Goal: Task Accomplishment & Management: Manage account settings

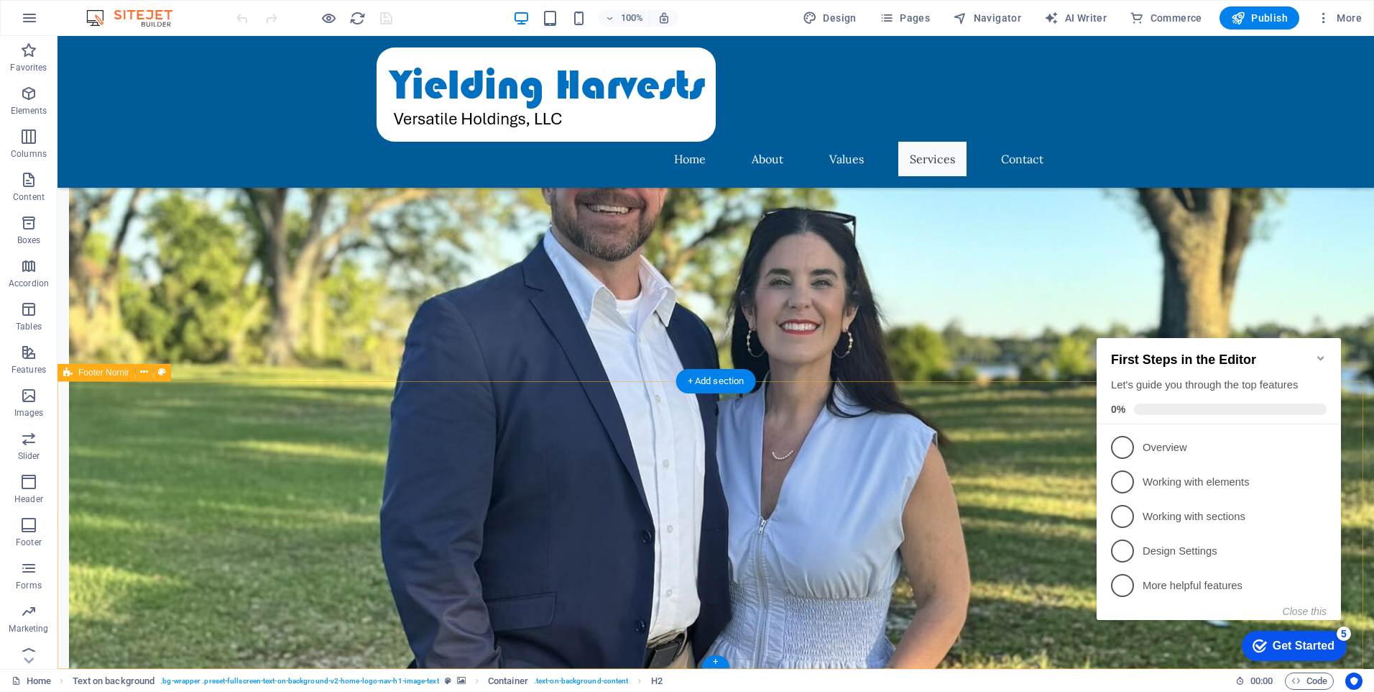
scroll to position [1202, 0]
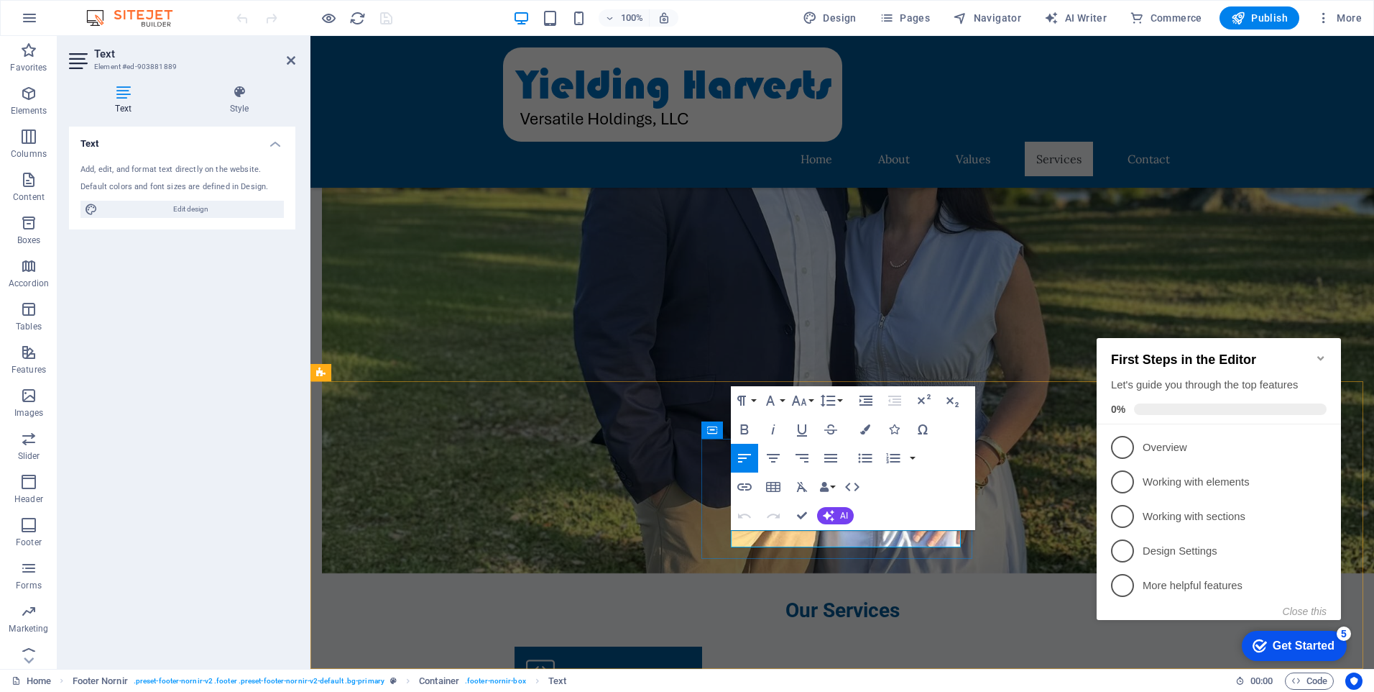
drag, startPoint x: 759, startPoint y: 536, endPoint x: 794, endPoint y: 536, distance: 34.5
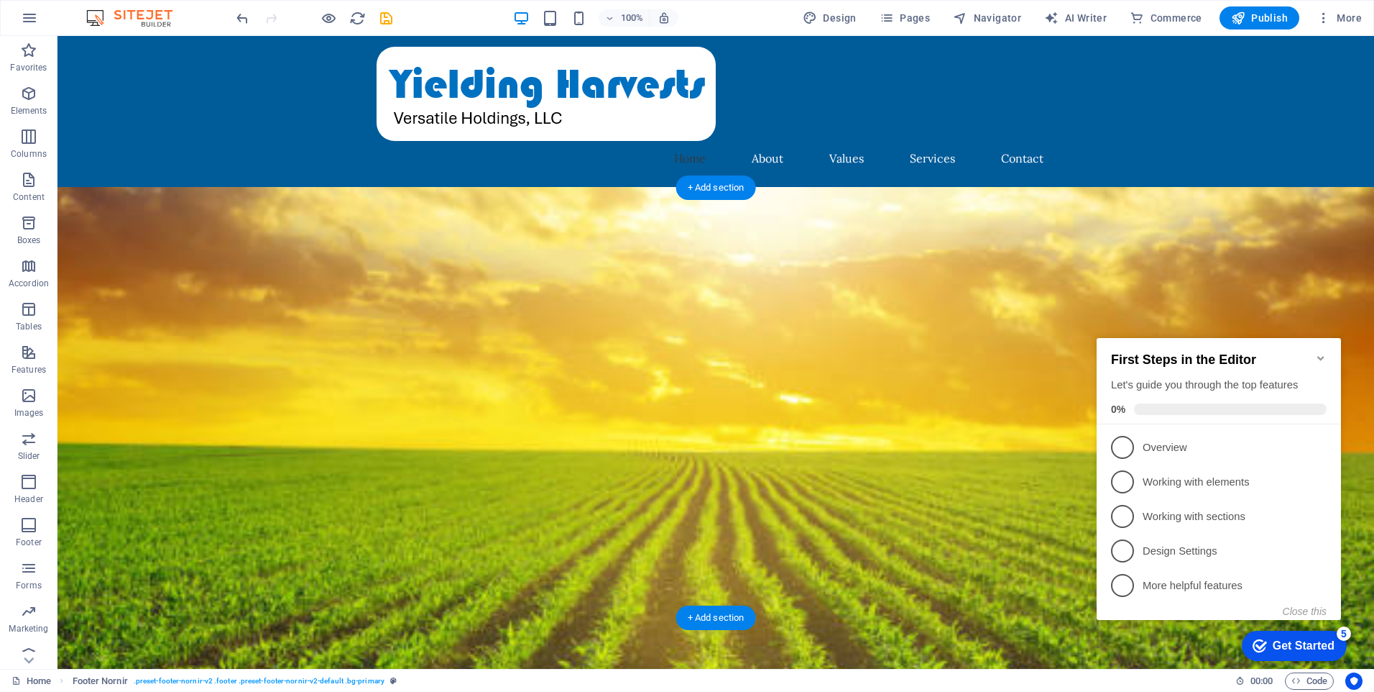
scroll to position [0, 0]
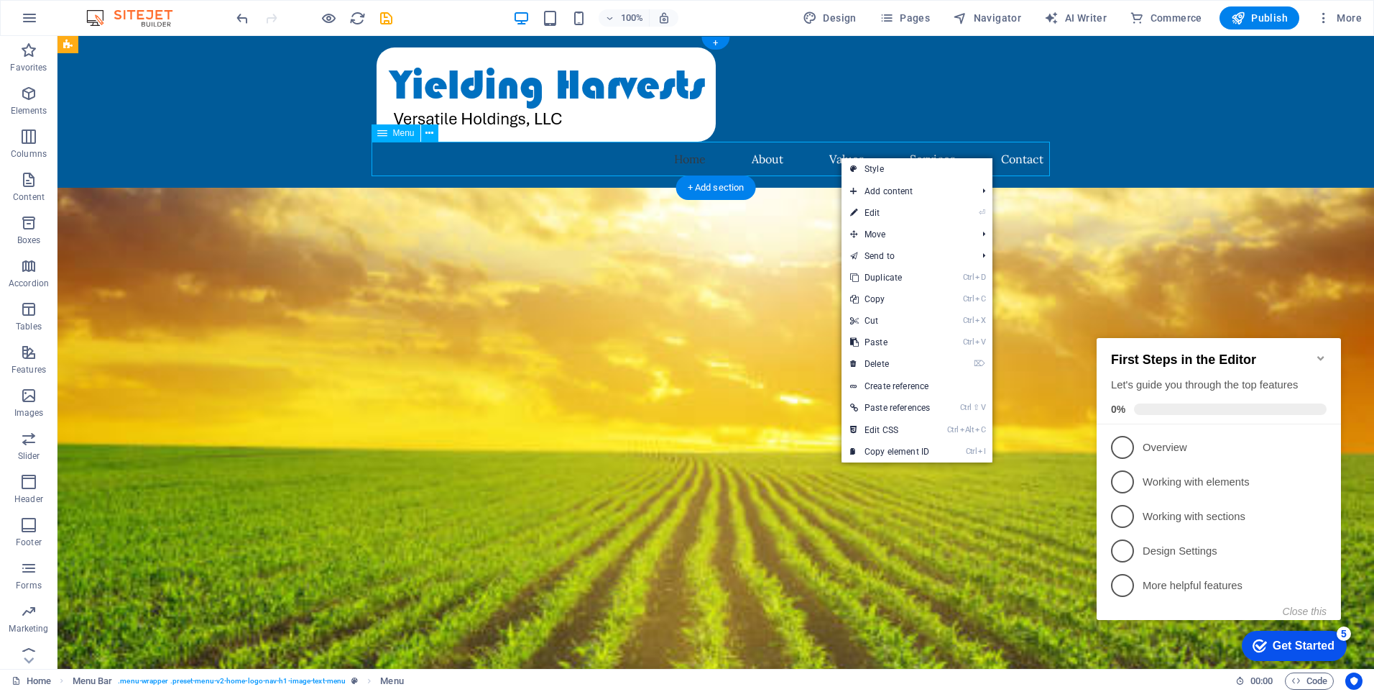
click at [835, 160] on nav "Home About Values Services Contact" at bounding box center [716, 159] width 679 height 35
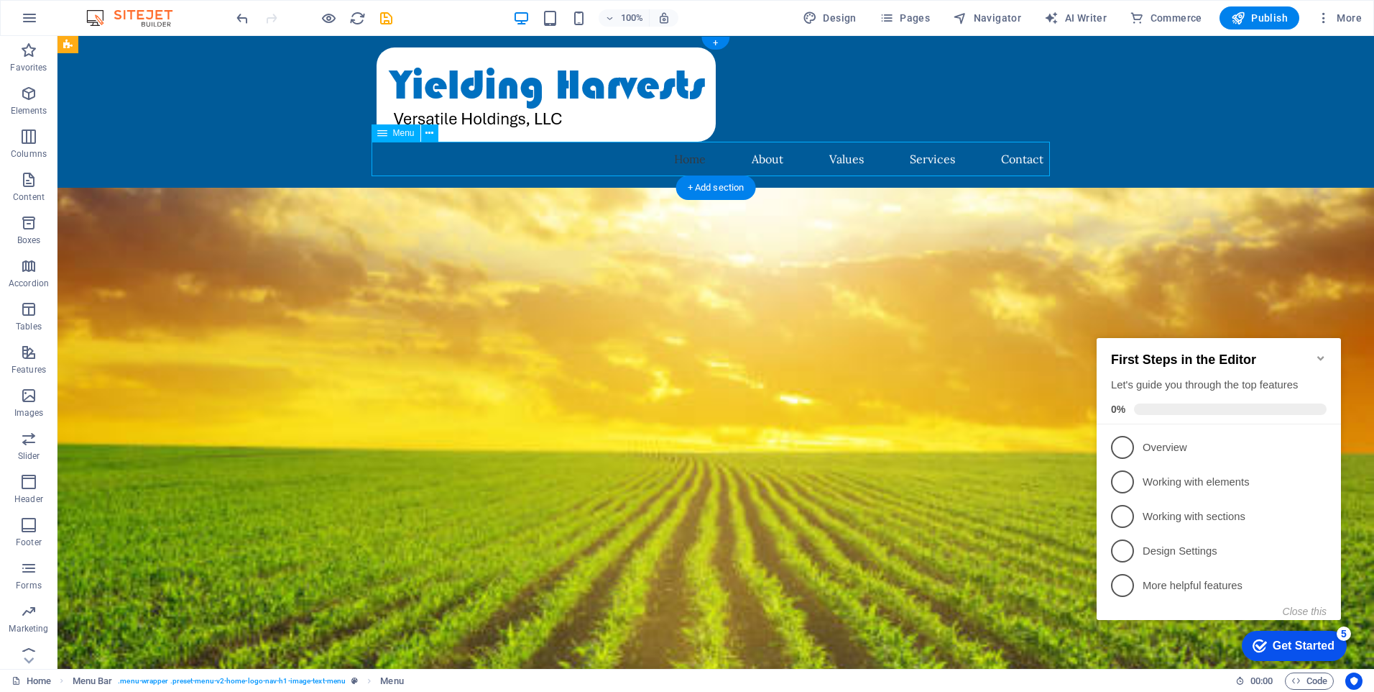
click at [841, 157] on nav "Home About Values Services Contact" at bounding box center [716, 159] width 679 height 35
click at [846, 160] on nav "Home About Values Services Contact" at bounding box center [716, 159] width 679 height 35
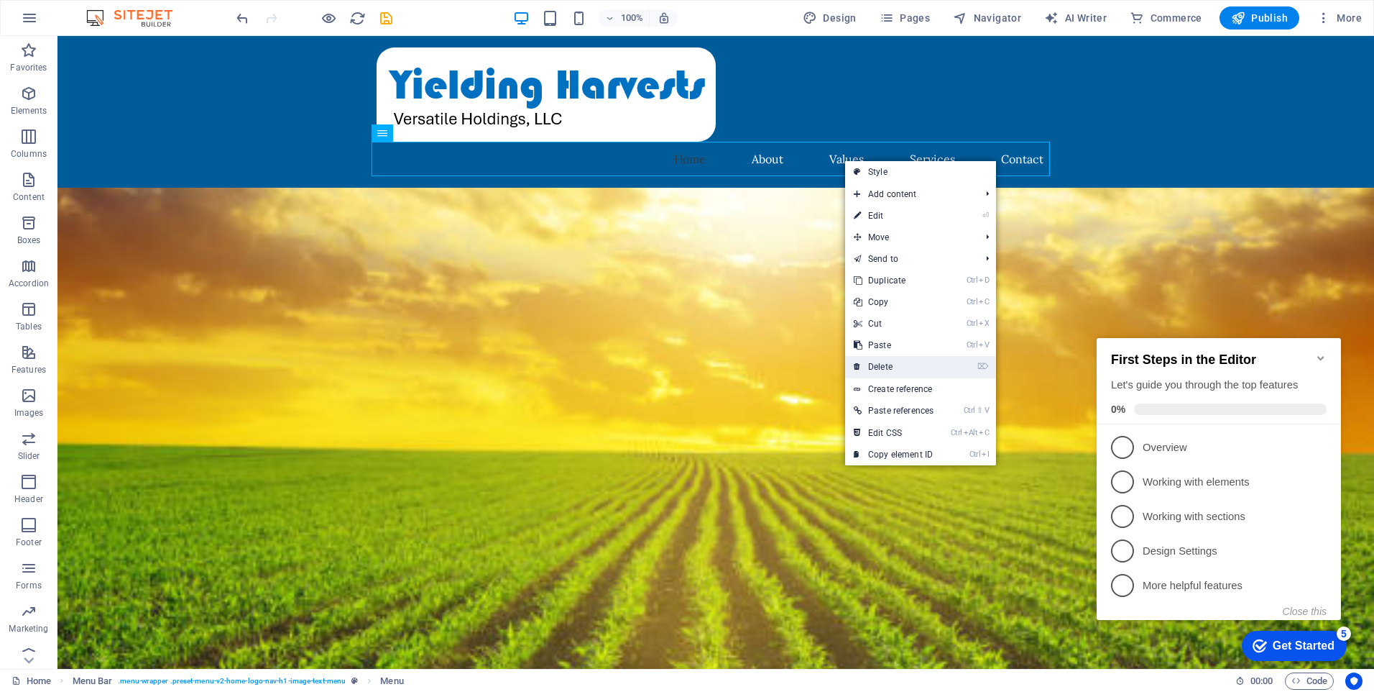
click at [889, 368] on link "⌦ Delete" at bounding box center [893, 367] width 97 height 22
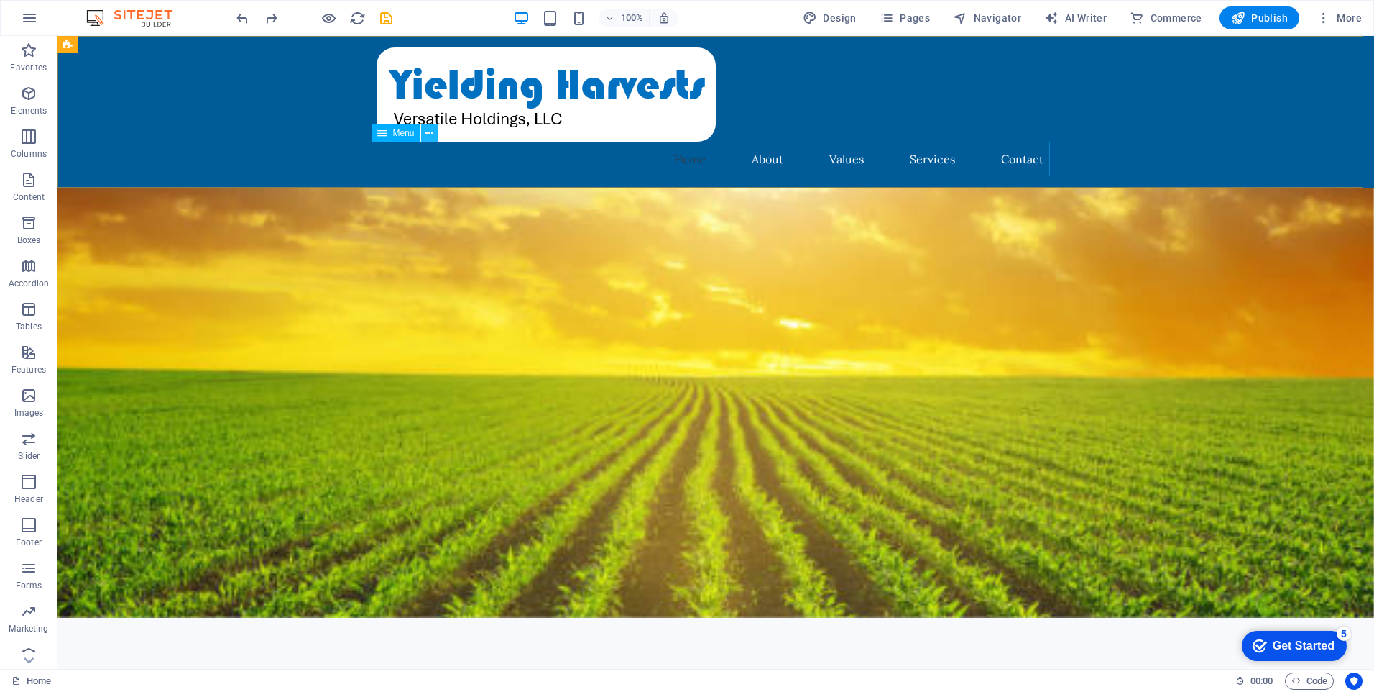
click at [430, 132] on icon at bounding box center [430, 133] width 8 height 15
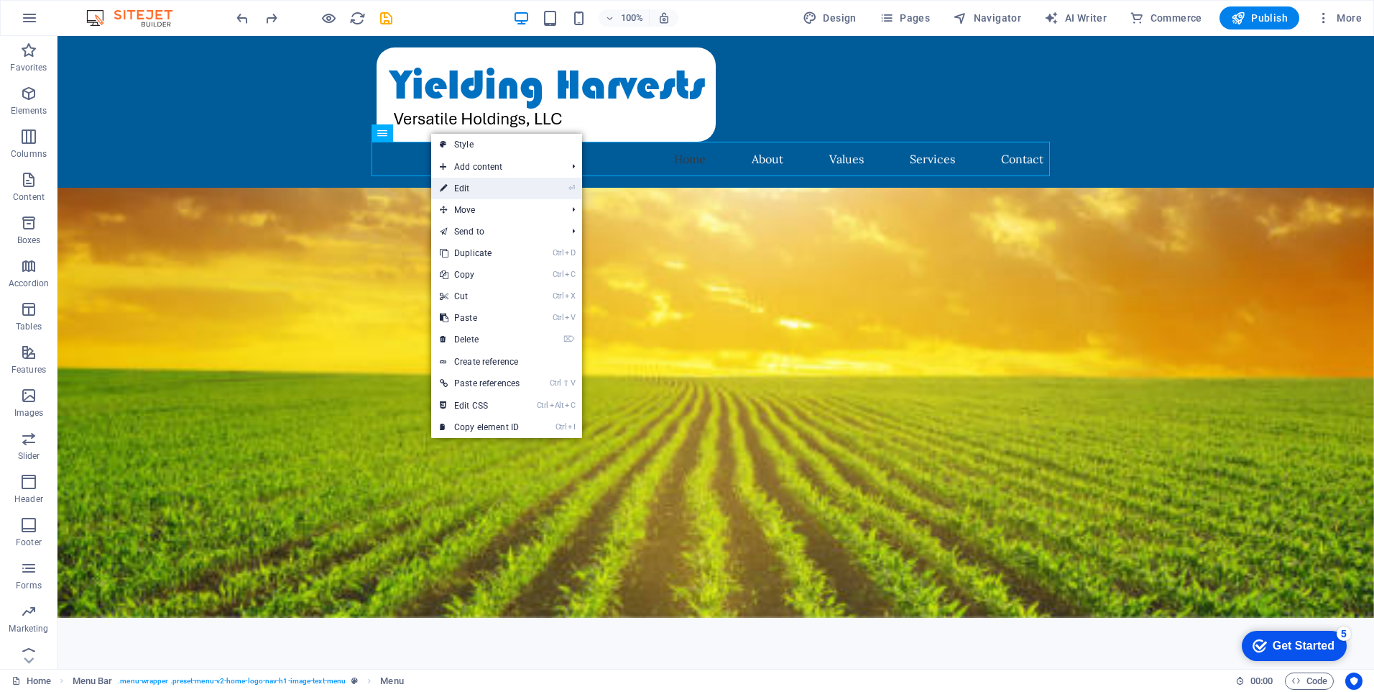
click at [465, 186] on link "⏎ Edit" at bounding box center [479, 189] width 97 height 22
select select
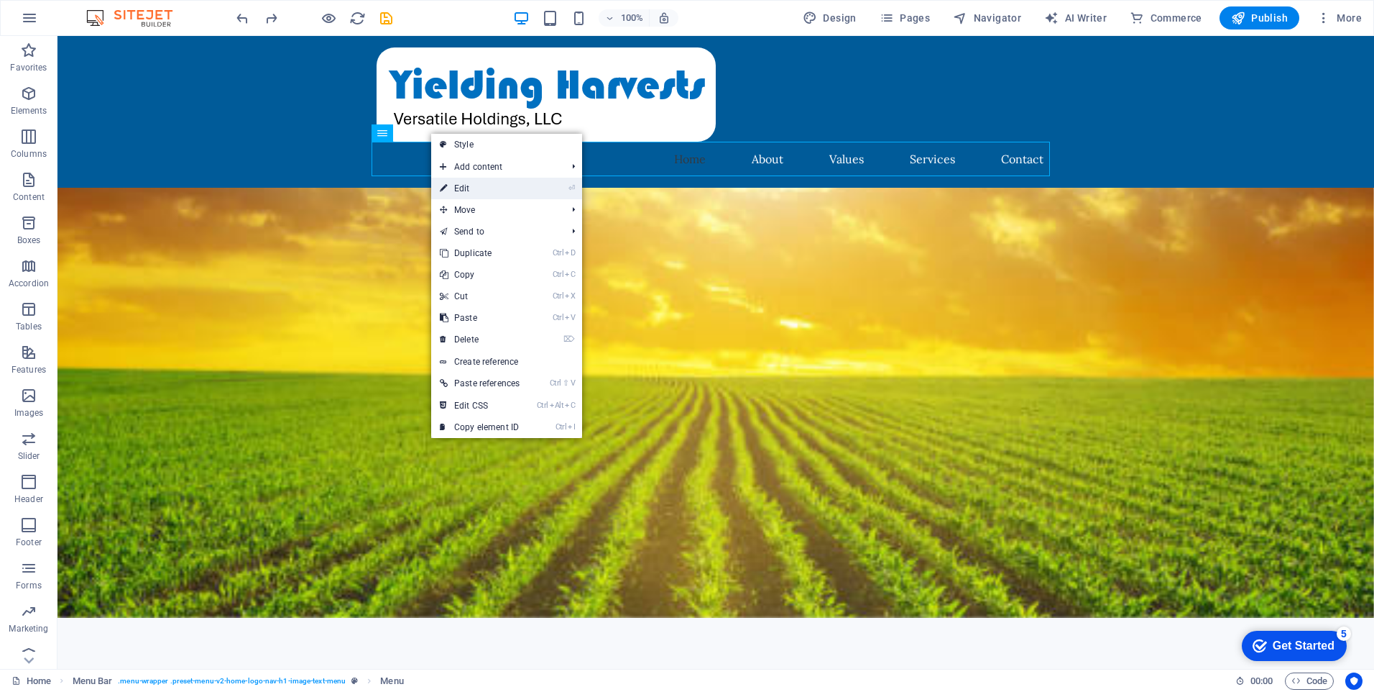
select select
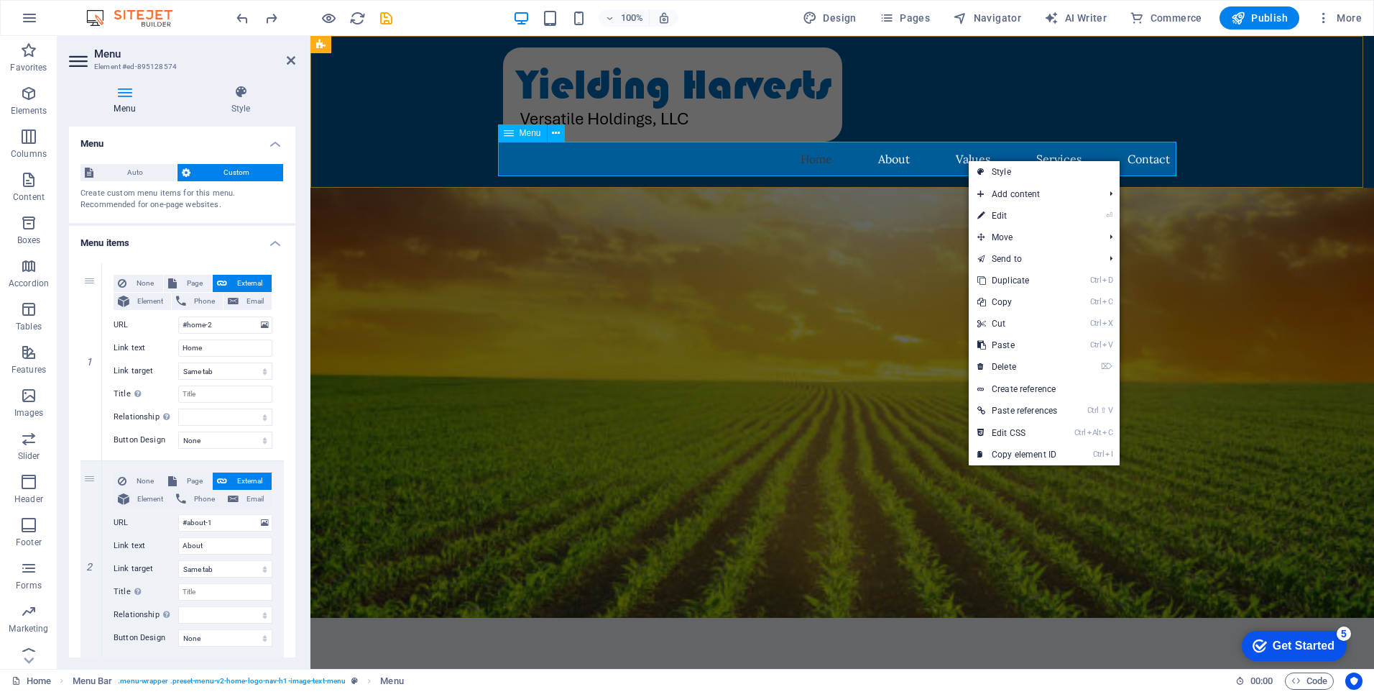
click at [962, 161] on nav "Home About Values Services Contact" at bounding box center [842, 159] width 679 height 35
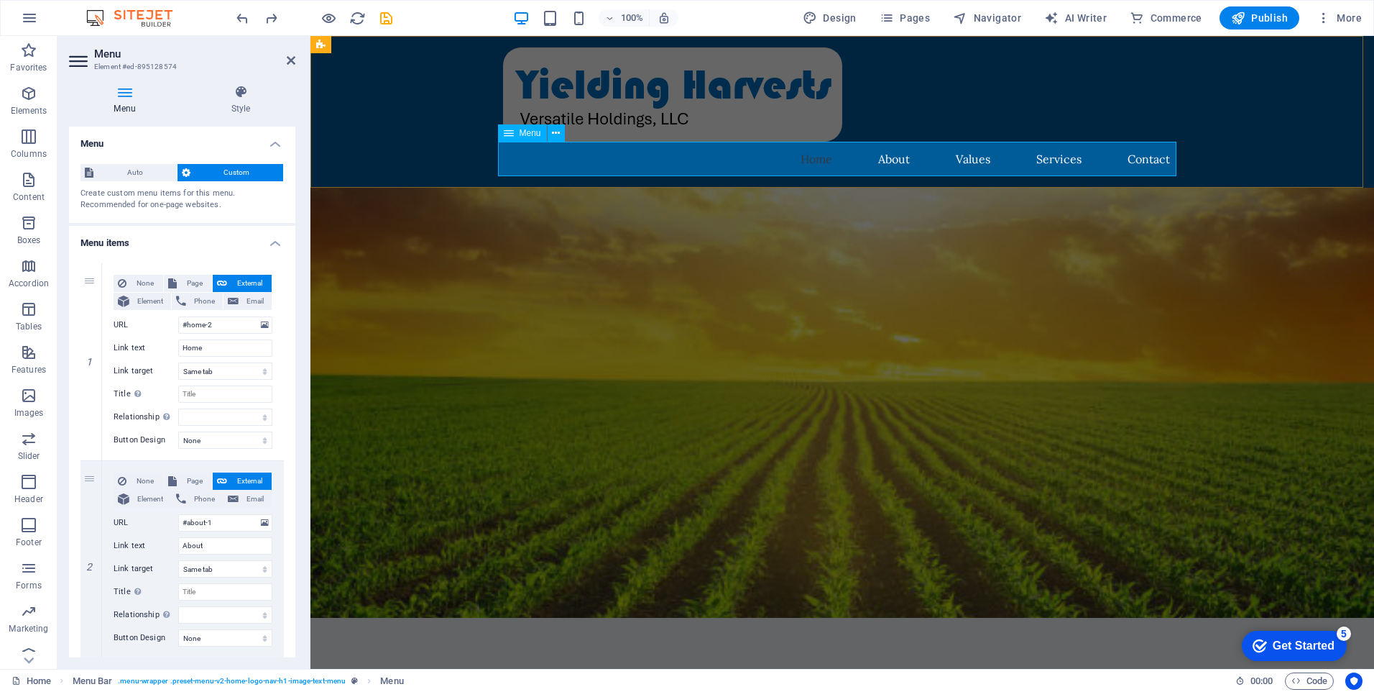
click at [962, 161] on nav "Home About Values Services Contact" at bounding box center [842, 159] width 679 height 35
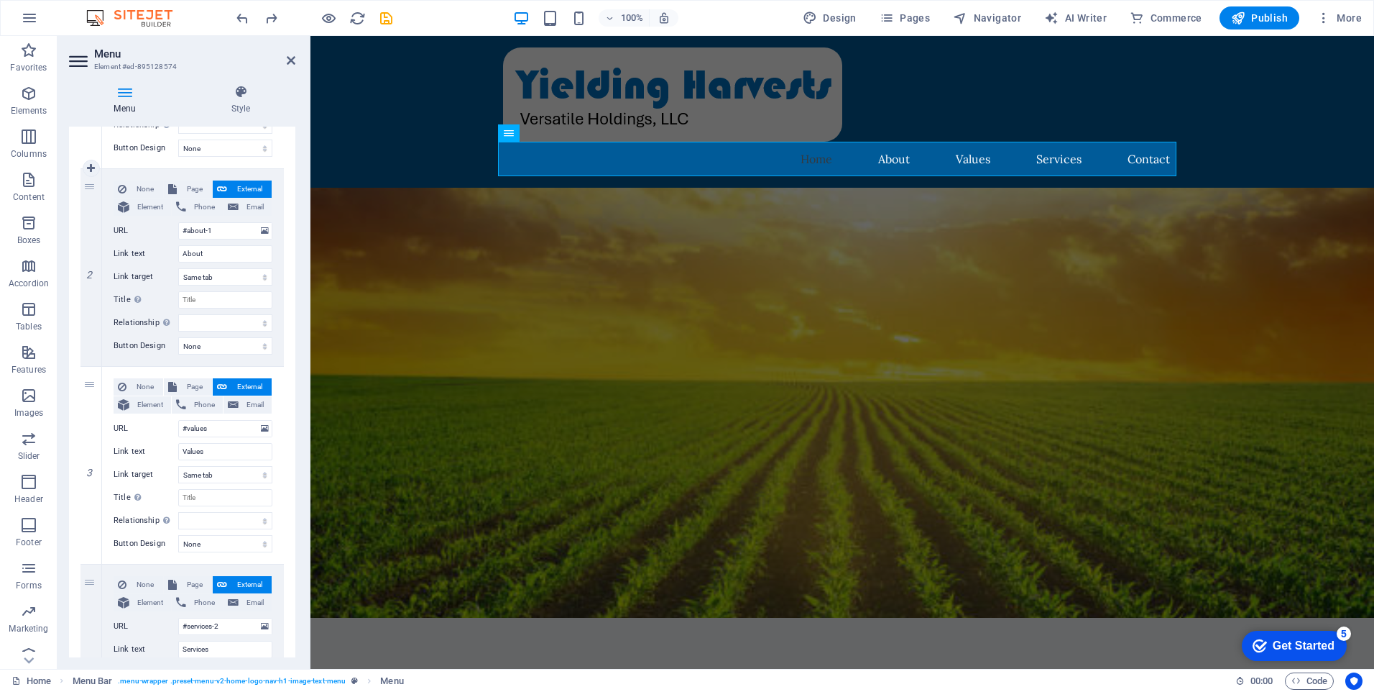
scroll to position [288, 0]
click at [130, 386] on button "None" at bounding box center [139, 390] width 50 height 17
select select
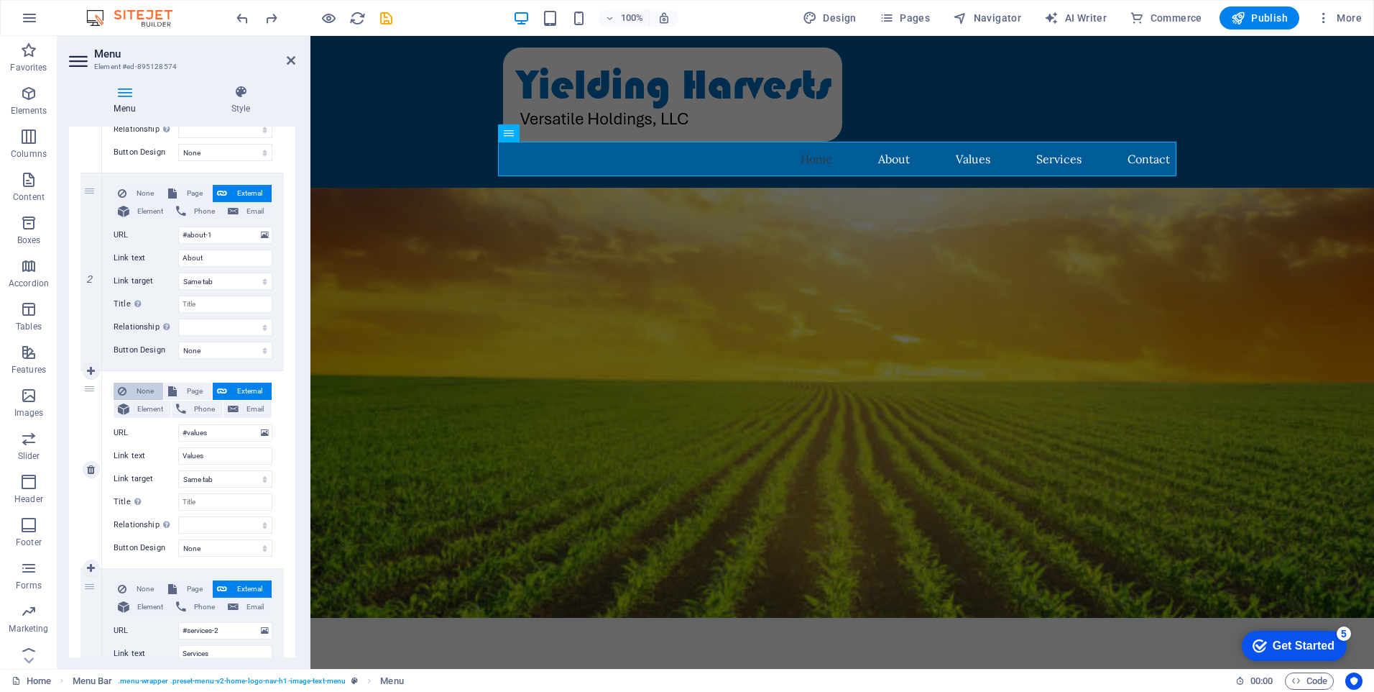
select select
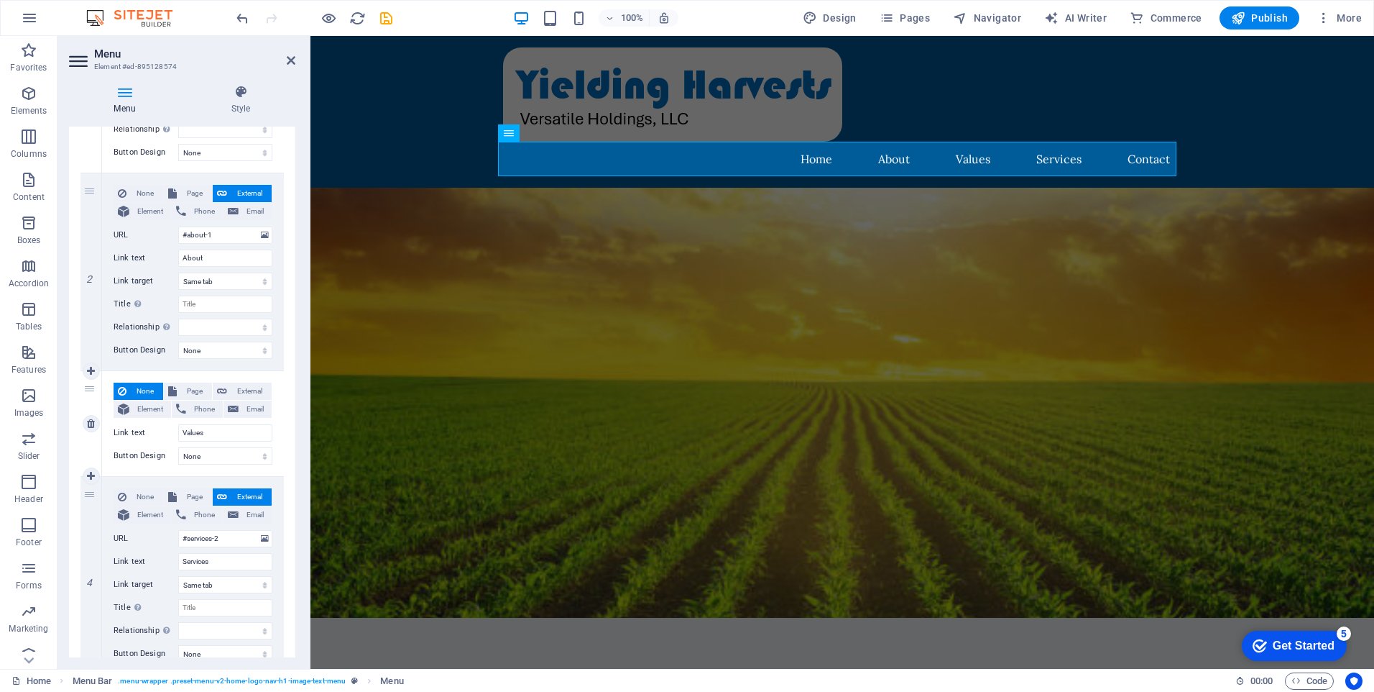
click at [130, 386] on button "None" at bounding box center [139, 390] width 50 height 17
click at [90, 426] on icon at bounding box center [91, 423] width 8 height 10
select select
type input "#services-2"
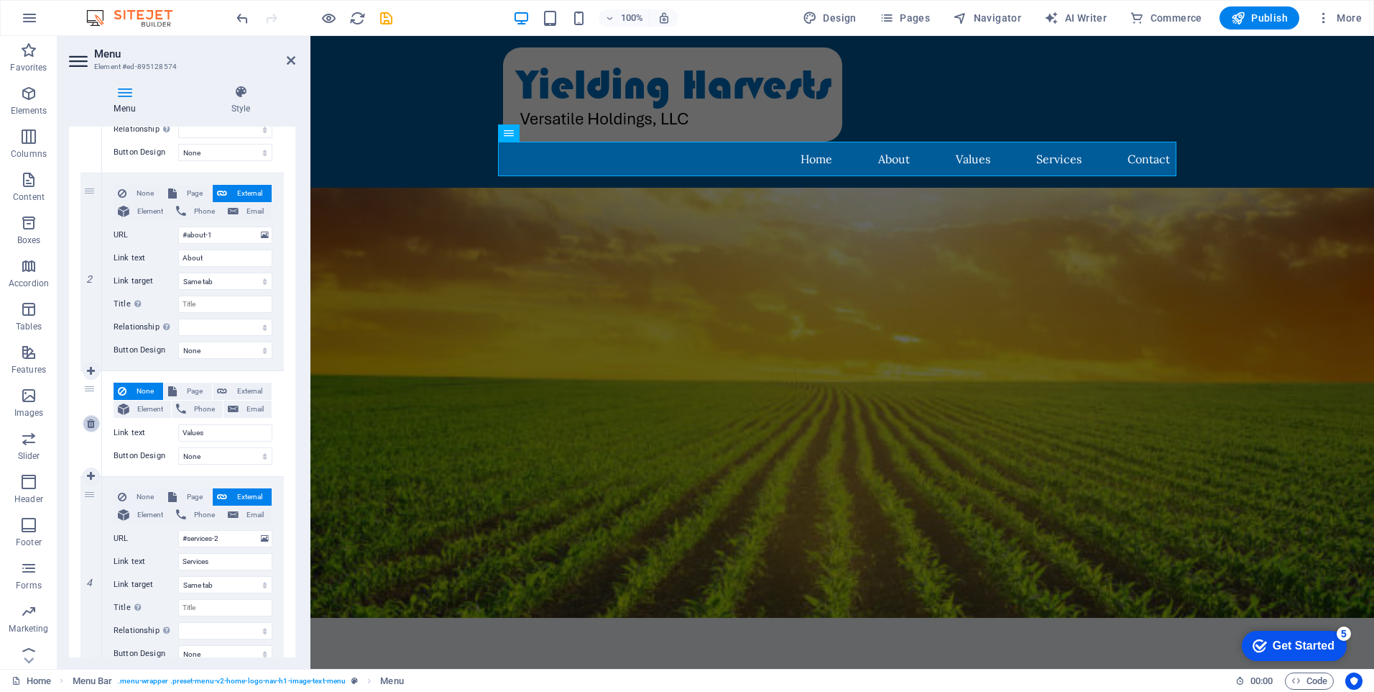
type input "Services"
select select
type input "#contact-us-1"
type input "Contact"
select select
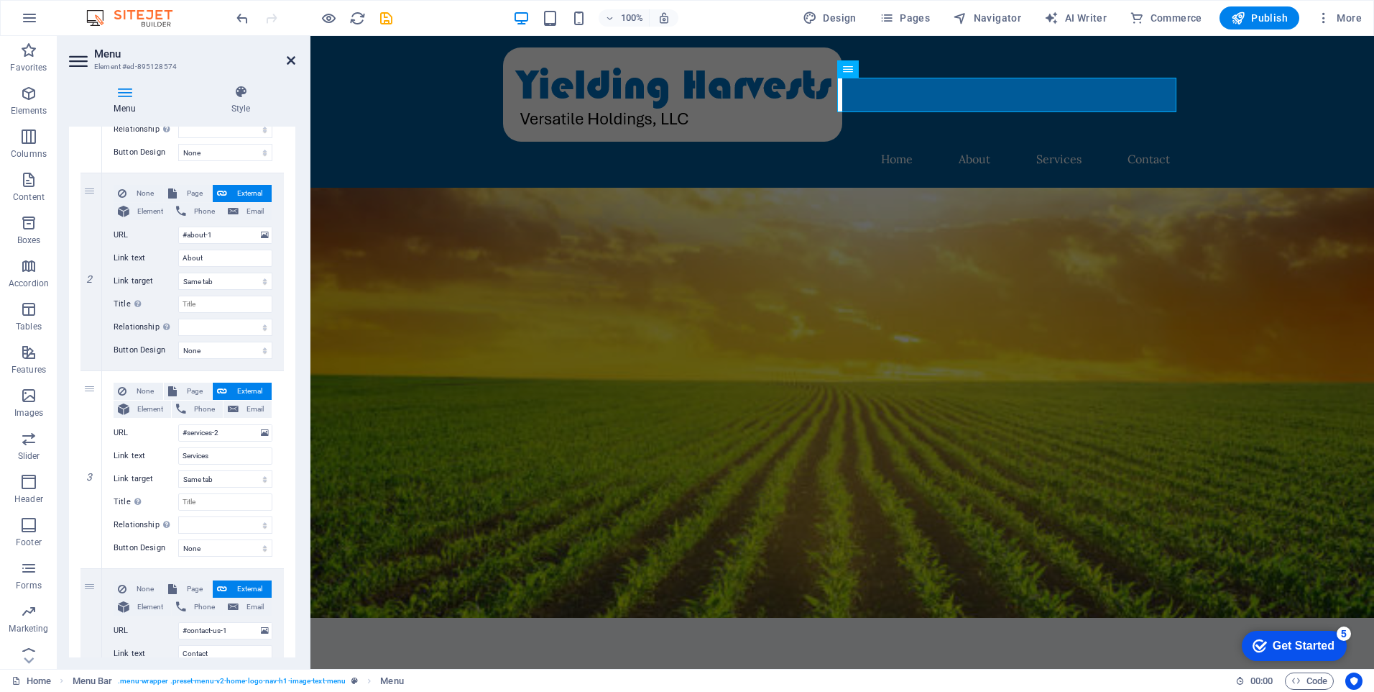
click at [293, 57] on icon at bounding box center [291, 61] width 9 height 12
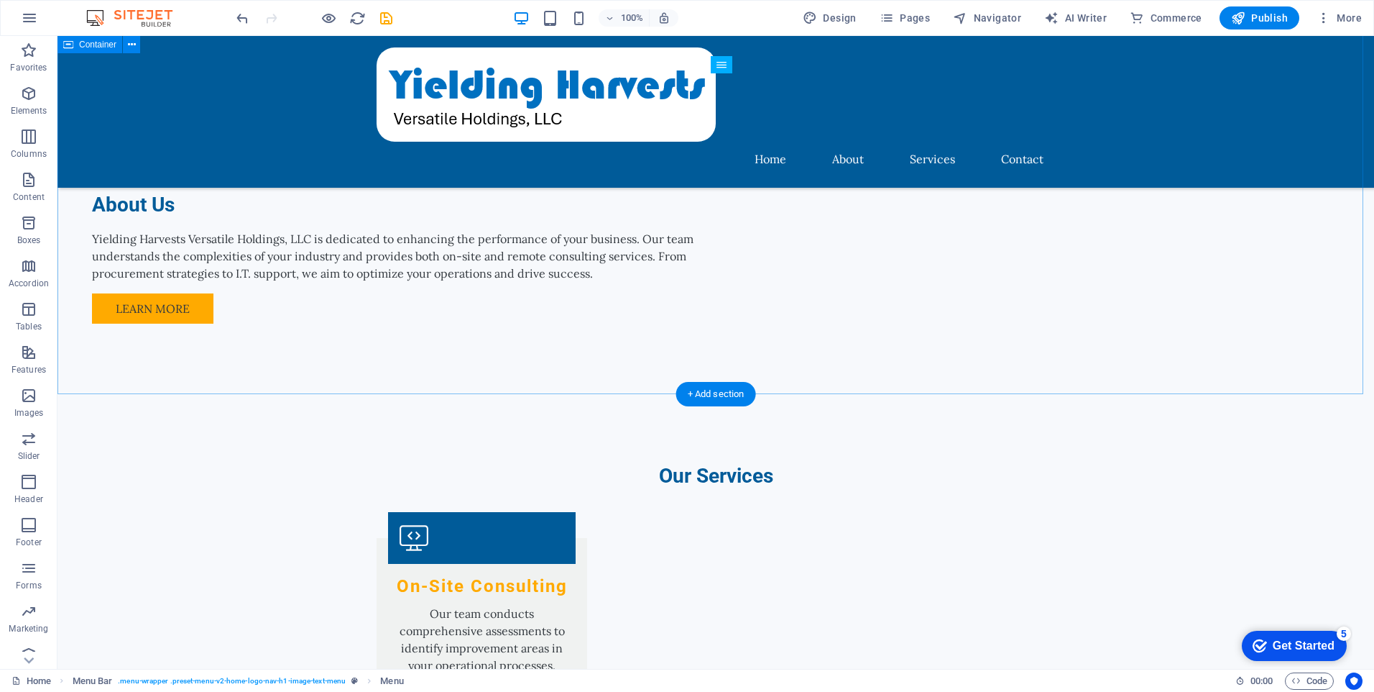
scroll to position [1167, 0]
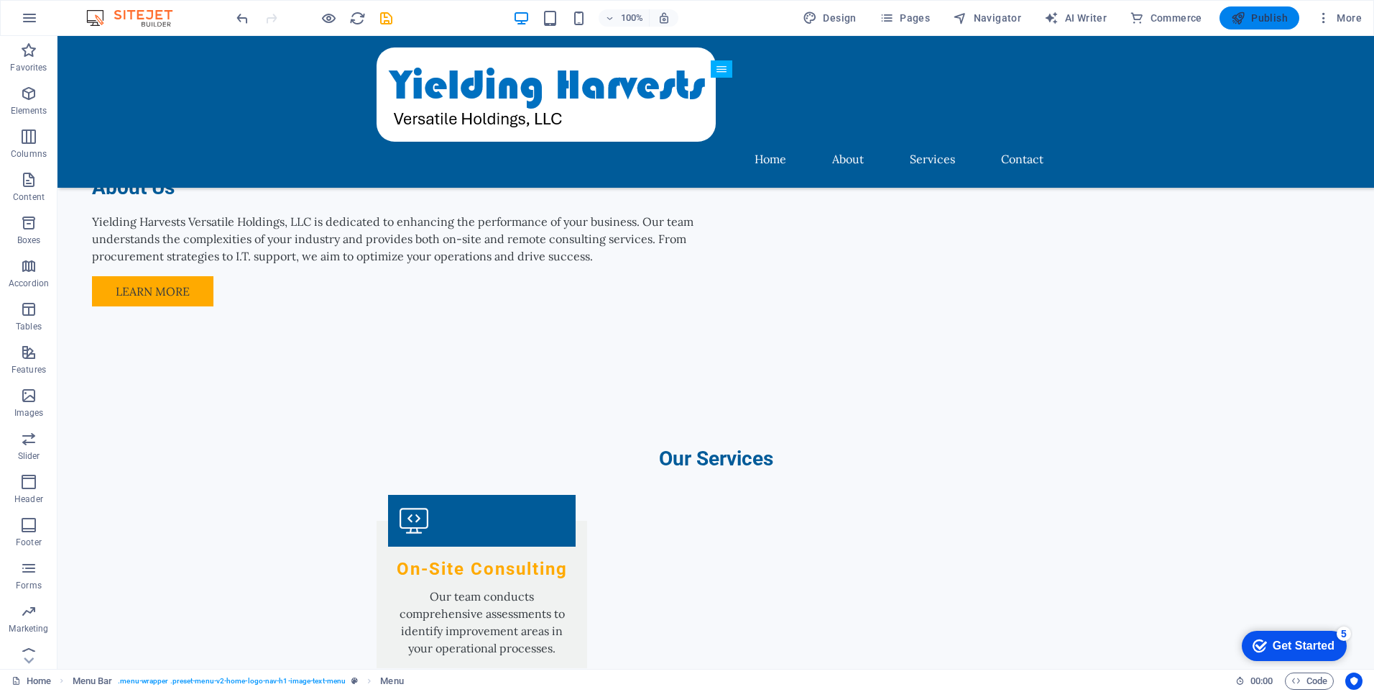
click at [1244, 14] on icon "button" at bounding box center [1238, 18] width 14 height 14
